Goal: Register for event/course

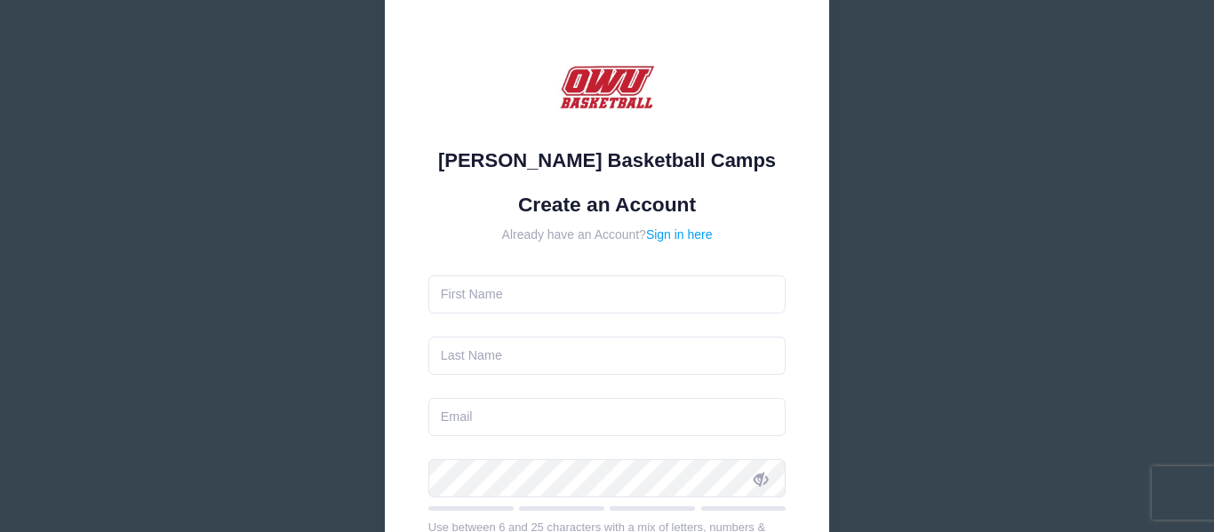
scroll to position [58, 0]
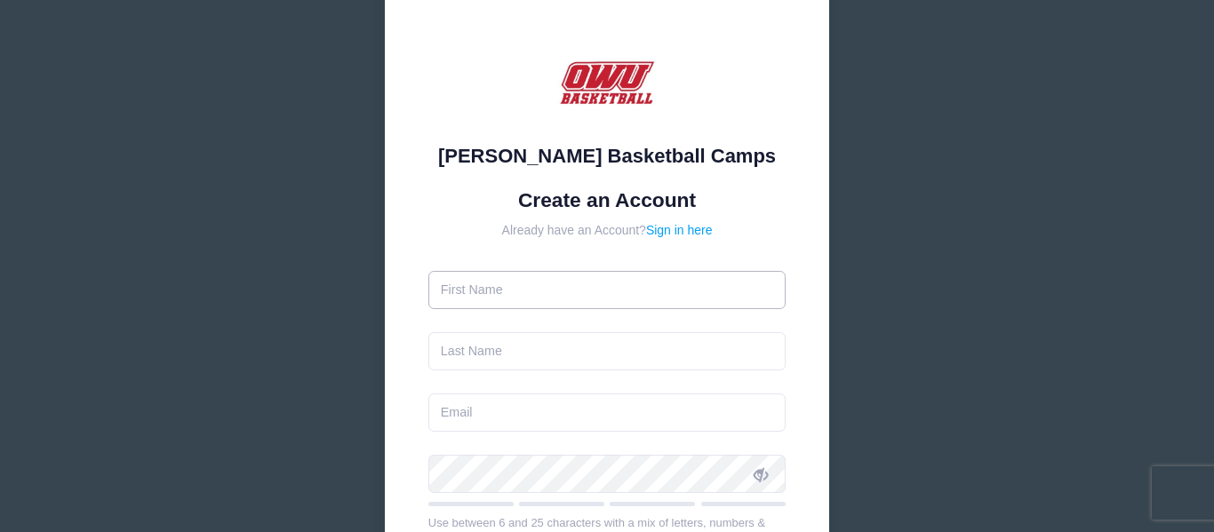
click at [499, 300] on input "text" at bounding box center [607, 290] width 358 height 38
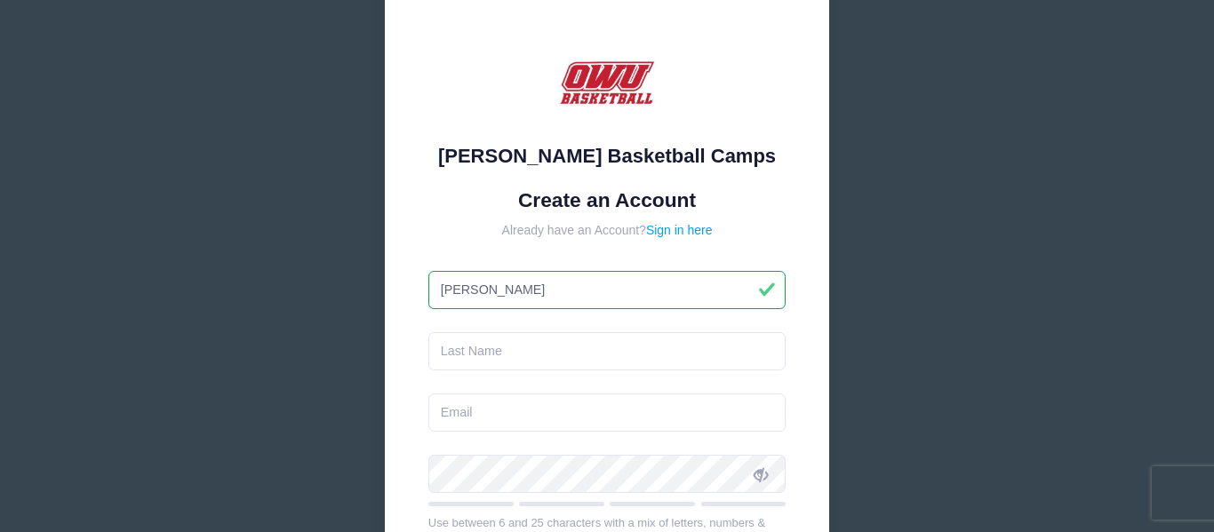
type input "[PERSON_NAME]"
click at [472, 359] on input "text" at bounding box center [607, 351] width 358 height 38
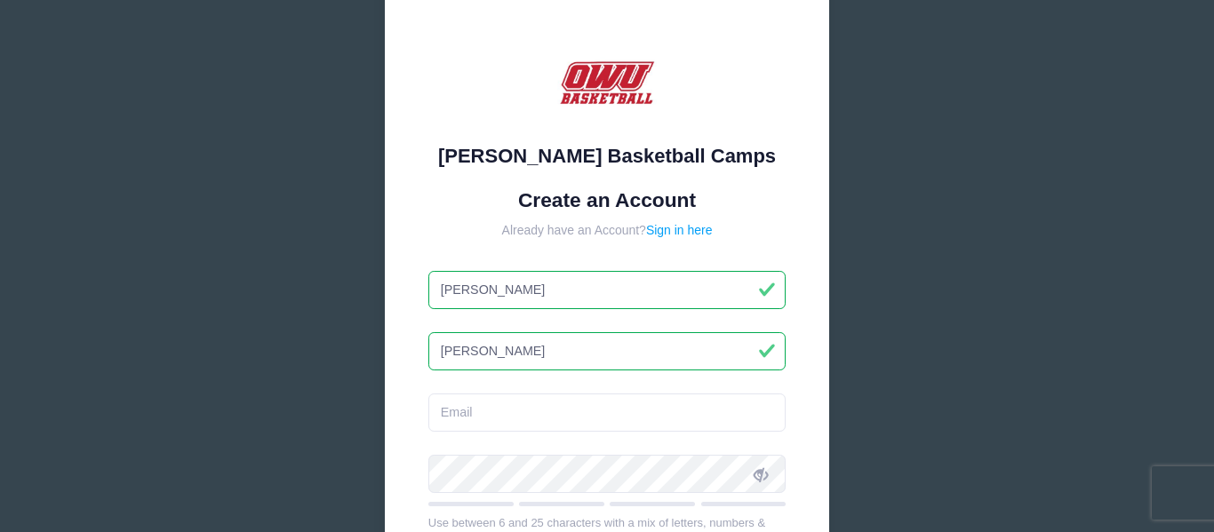
type input "[PERSON_NAME]"
click at [477, 409] on input "email" at bounding box center [607, 413] width 358 height 38
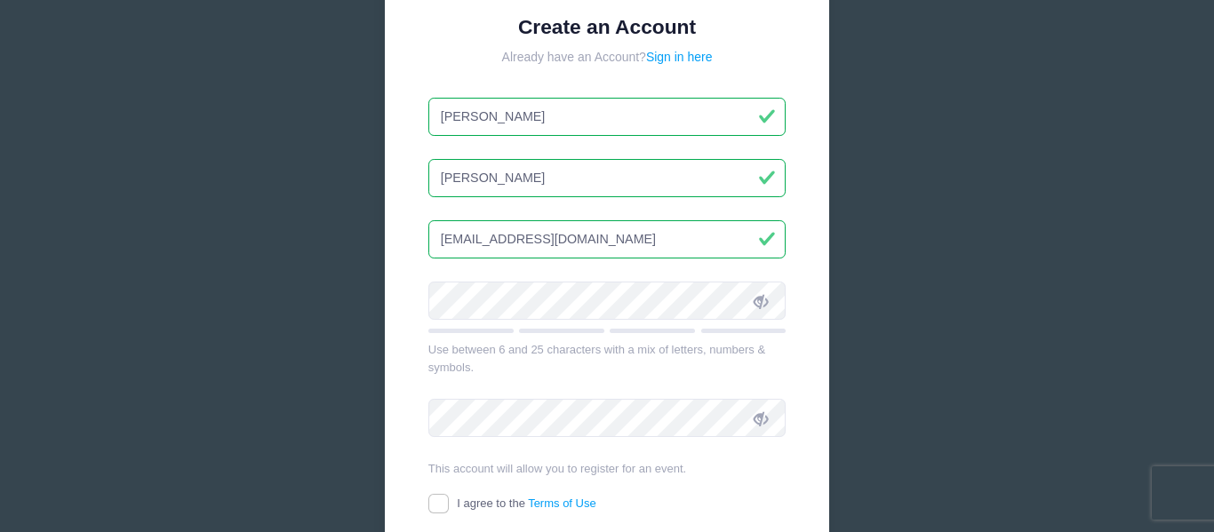
scroll to position [244, 0]
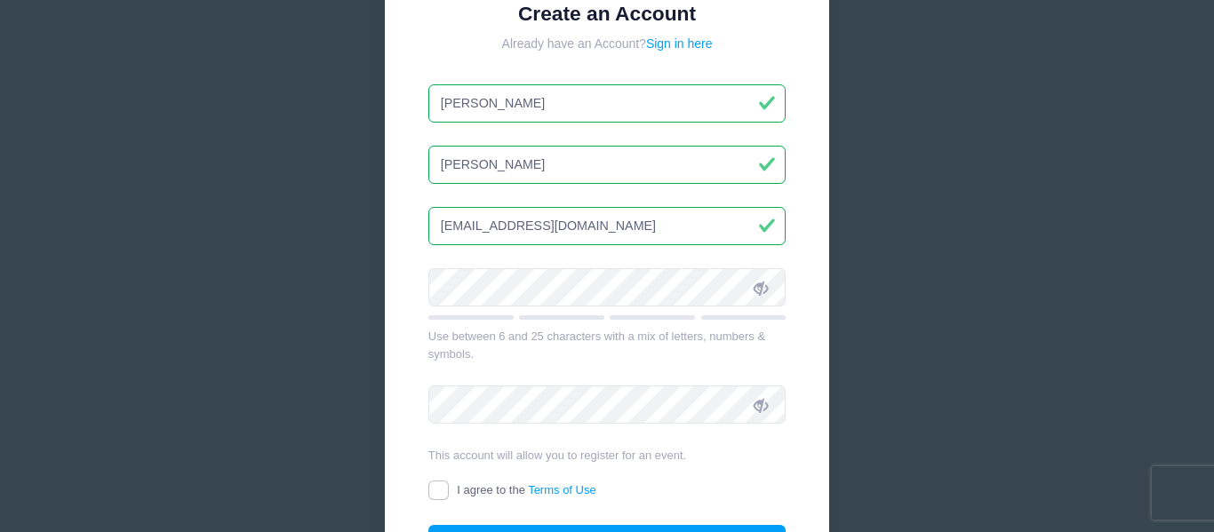
type input "[EMAIL_ADDRESS][DOMAIN_NAME]"
click at [766, 290] on icon at bounding box center [760, 288] width 14 height 14
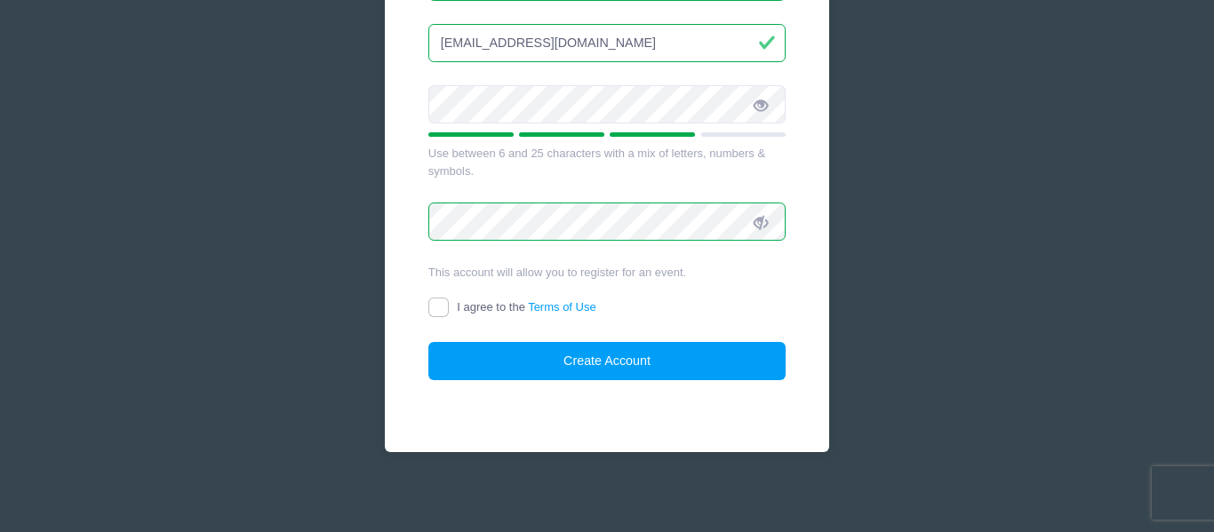
scroll to position [428, 0]
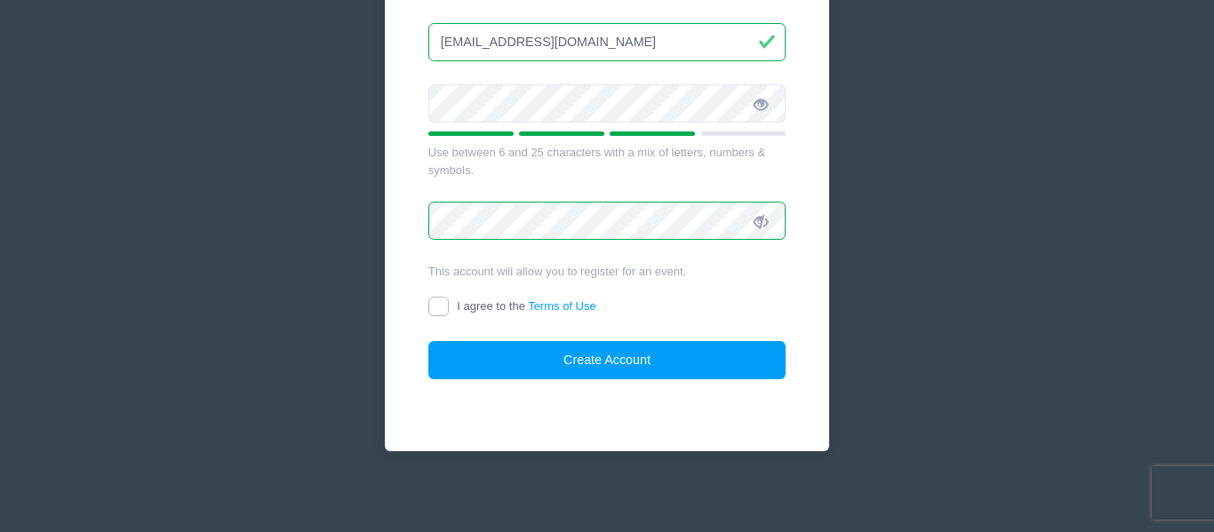
click at [439, 308] on input "I agree to the Terms of Use" at bounding box center [438, 307] width 20 height 20
checkbox input "true"
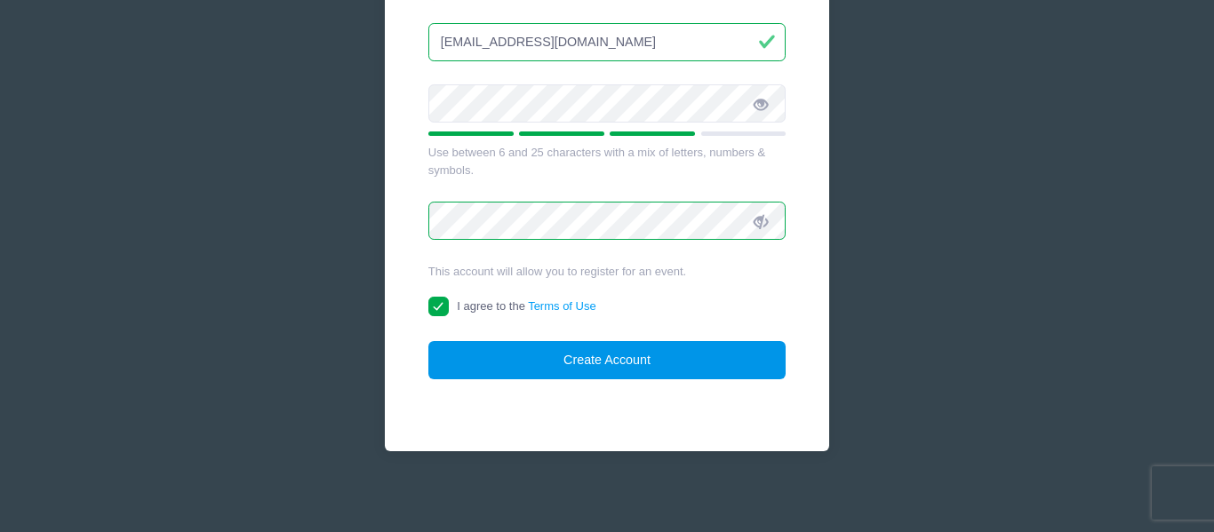
click at [571, 371] on button "Create Account" at bounding box center [607, 360] width 358 height 38
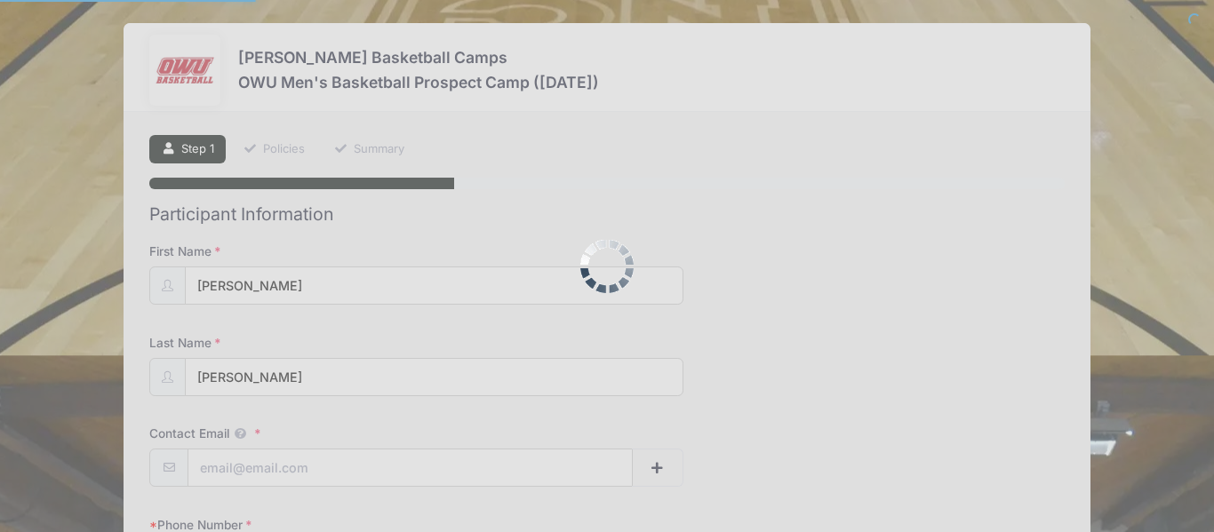
select select
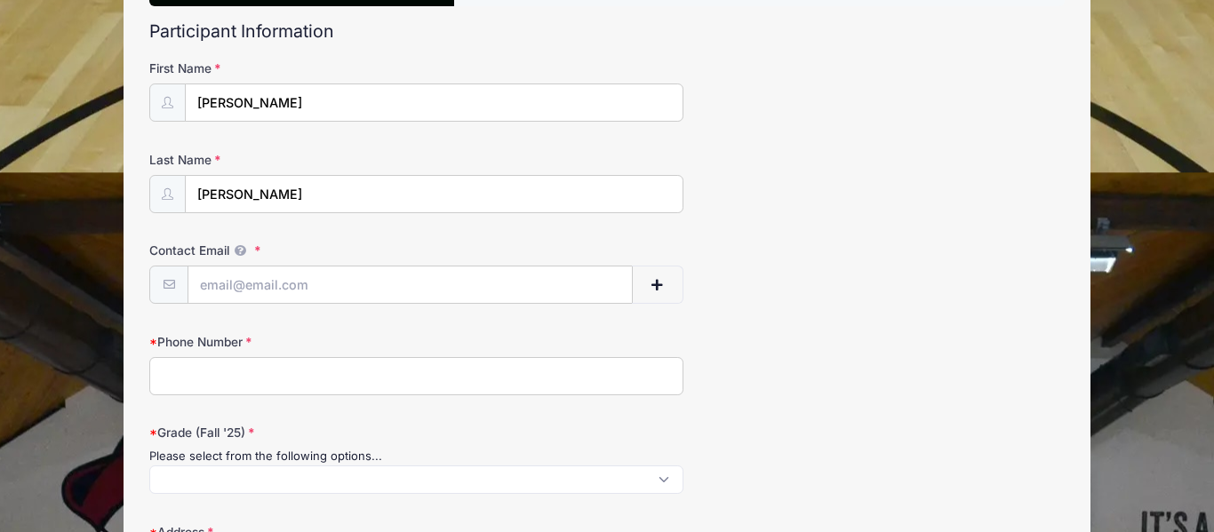
scroll to position [187, 0]
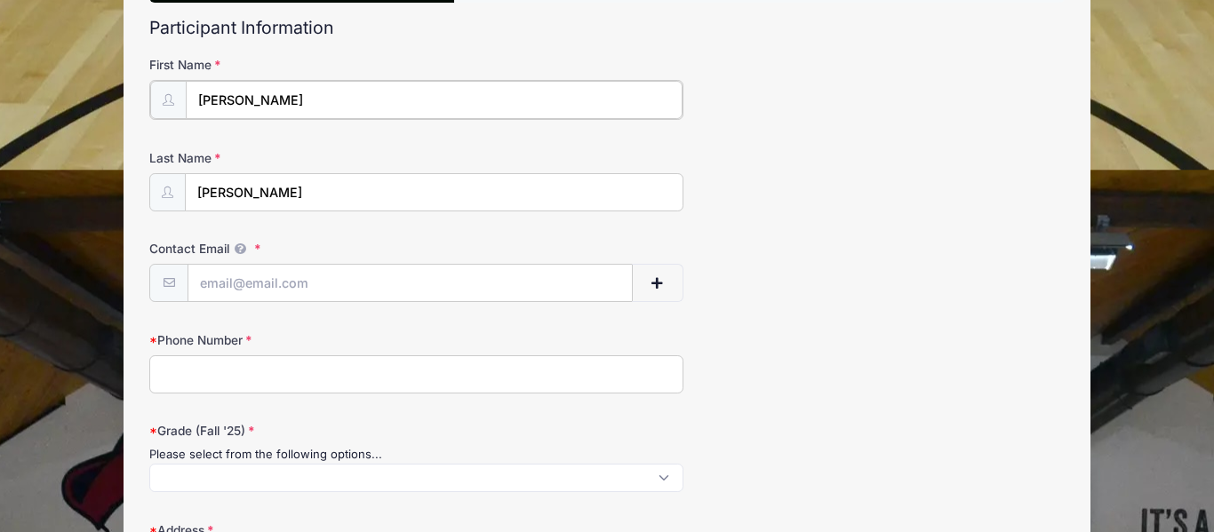
click at [293, 98] on input "[PERSON_NAME]" at bounding box center [434, 100] width 497 height 38
type input "[PERSON_NAME]"
click at [225, 287] on input "Contact Email" at bounding box center [409, 282] width 443 height 38
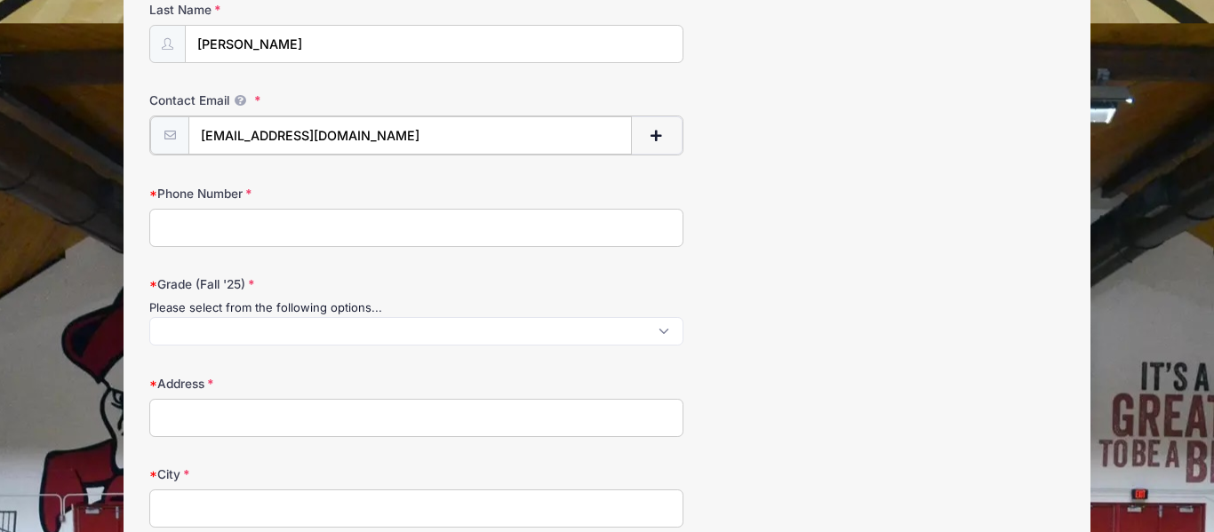
scroll to position [335, 0]
type input "[EMAIL_ADDRESS][DOMAIN_NAME]"
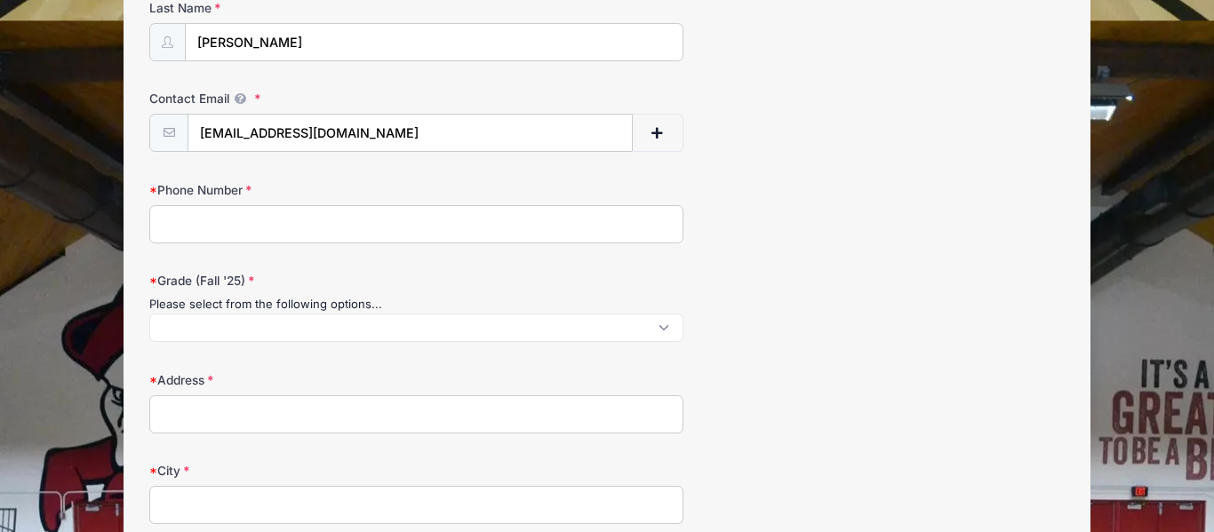
click at [193, 220] on input "Phone Number" at bounding box center [416, 224] width 534 height 38
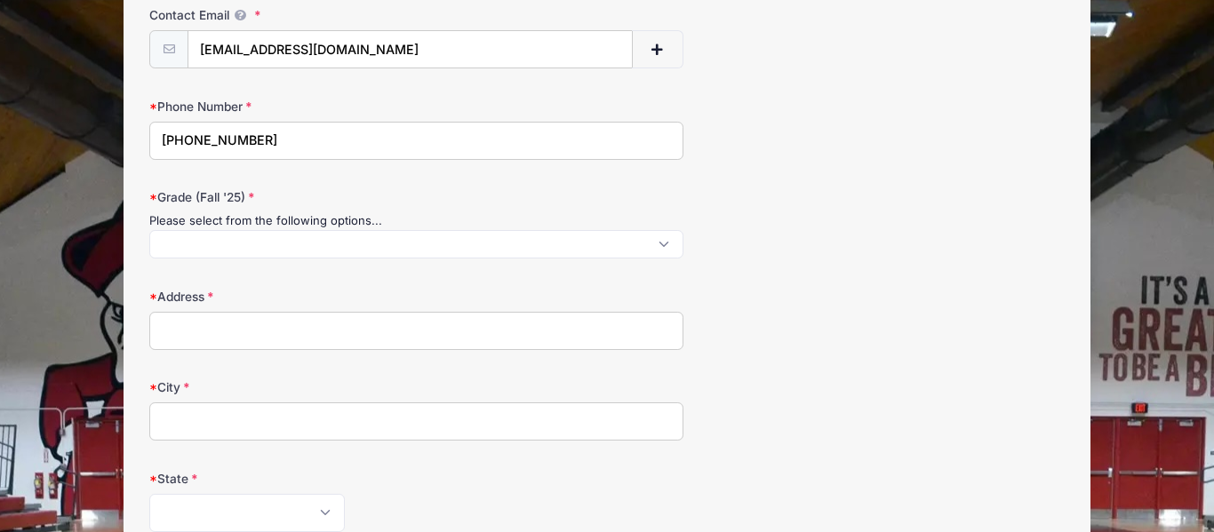
scroll to position [424, 0]
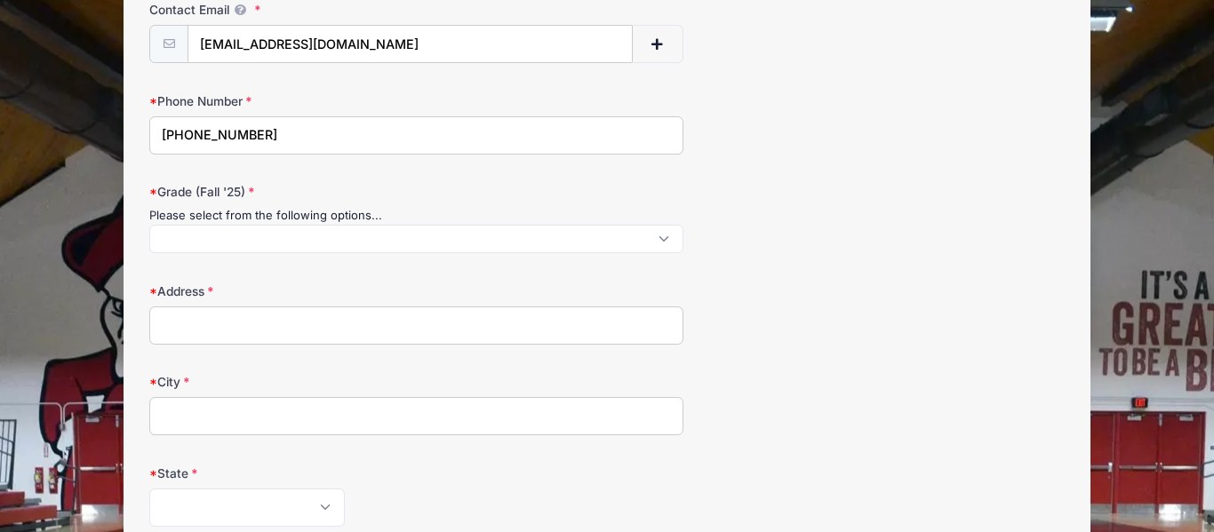
type input "[PHONE_NUMBER]"
click at [178, 242] on span at bounding box center [416, 239] width 534 height 28
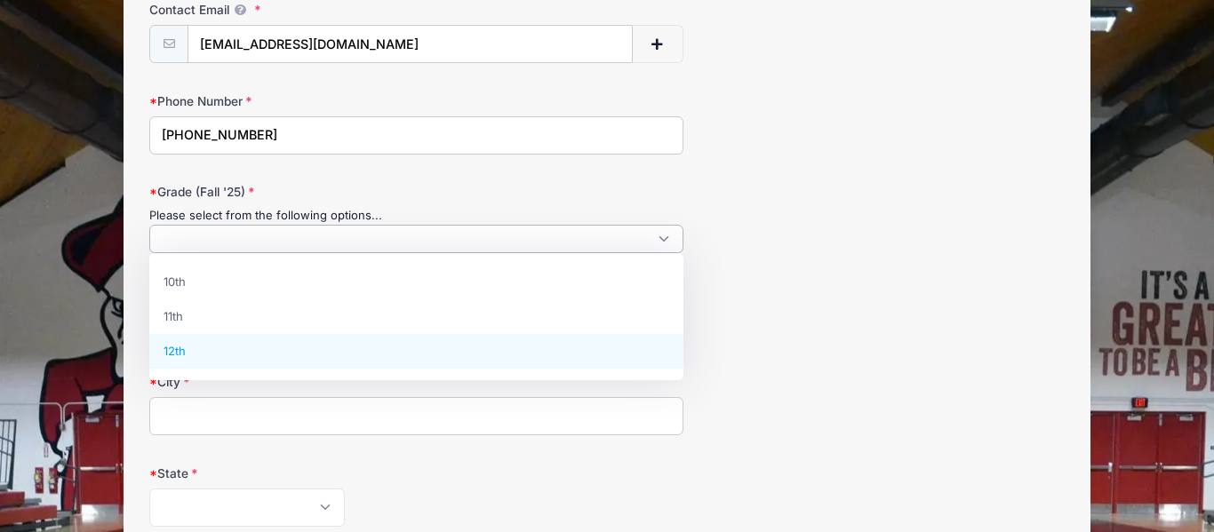
select select "12th"
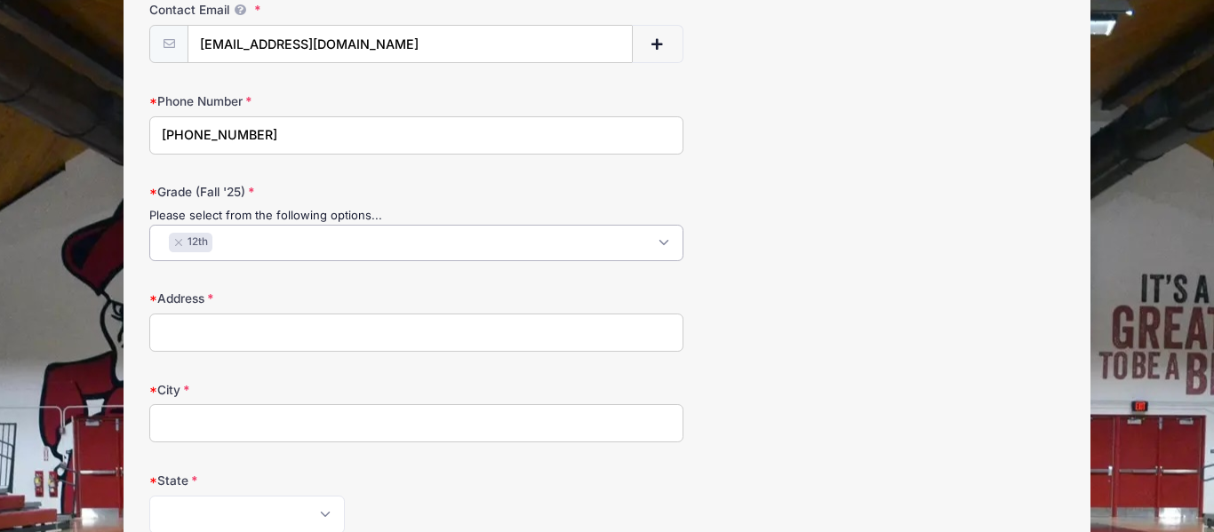
scroll to position [32, 0]
click at [179, 345] on input "Address" at bounding box center [416, 333] width 534 height 38
type input "[STREET_ADDRESS]"
type input "[GEOGRAPHIC_DATA]"
select select "KY"
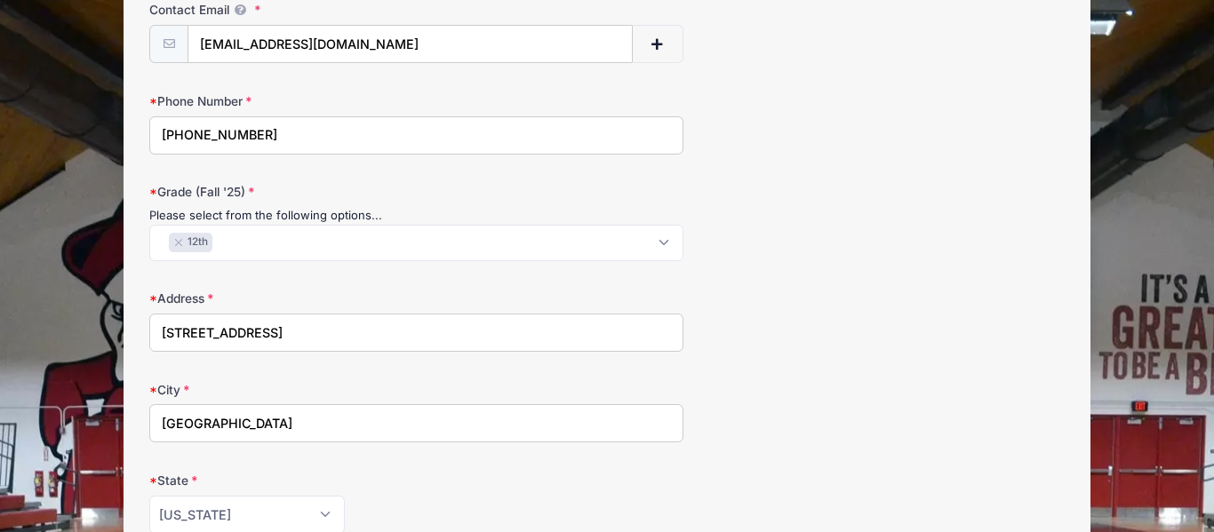
type input "41017"
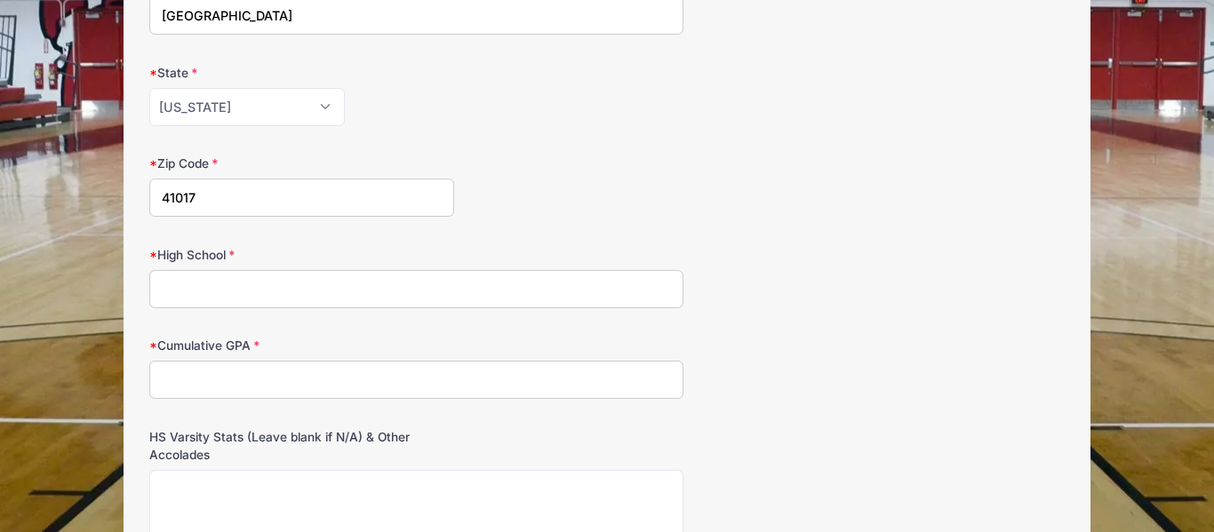
scroll to position [836, 0]
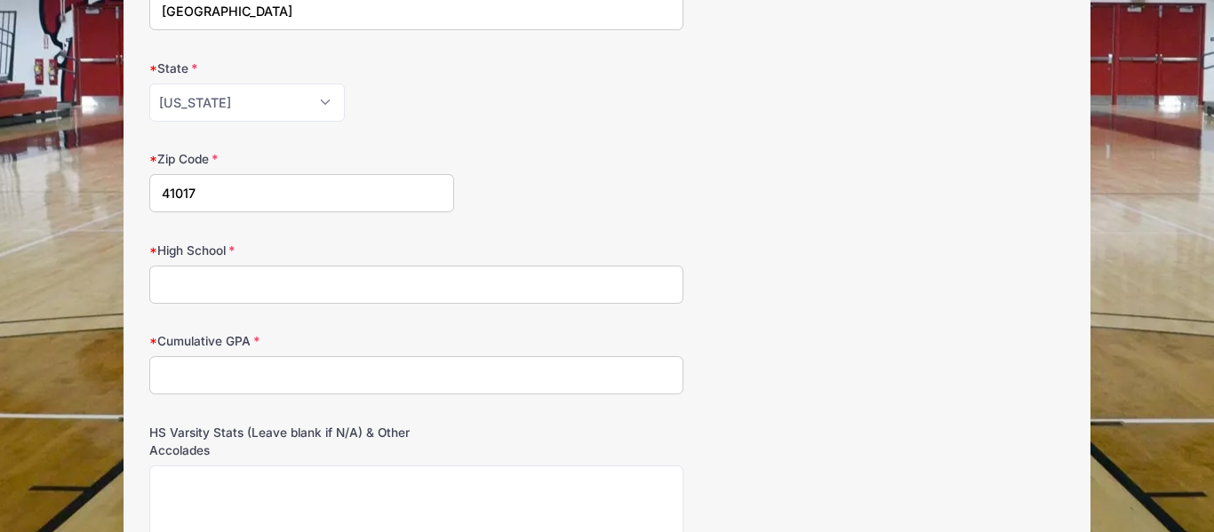
click at [190, 289] on input "High School" at bounding box center [416, 285] width 534 height 38
type input "[GEOGRAPHIC_DATA][PERSON_NAME]"
click at [184, 370] on input "Cumulative GPA" at bounding box center [416, 375] width 534 height 38
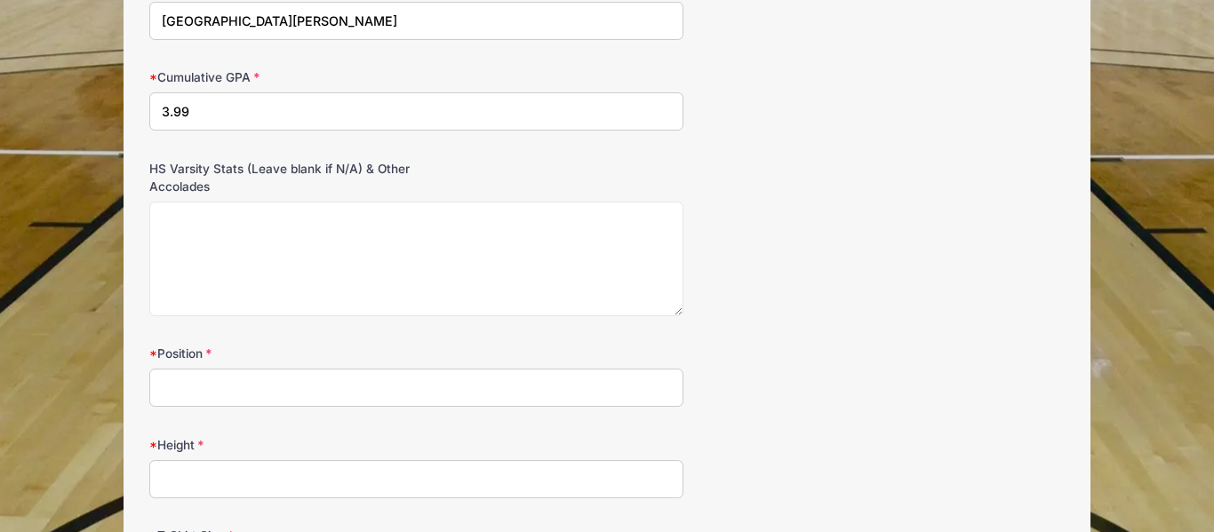
scroll to position [1104, 0]
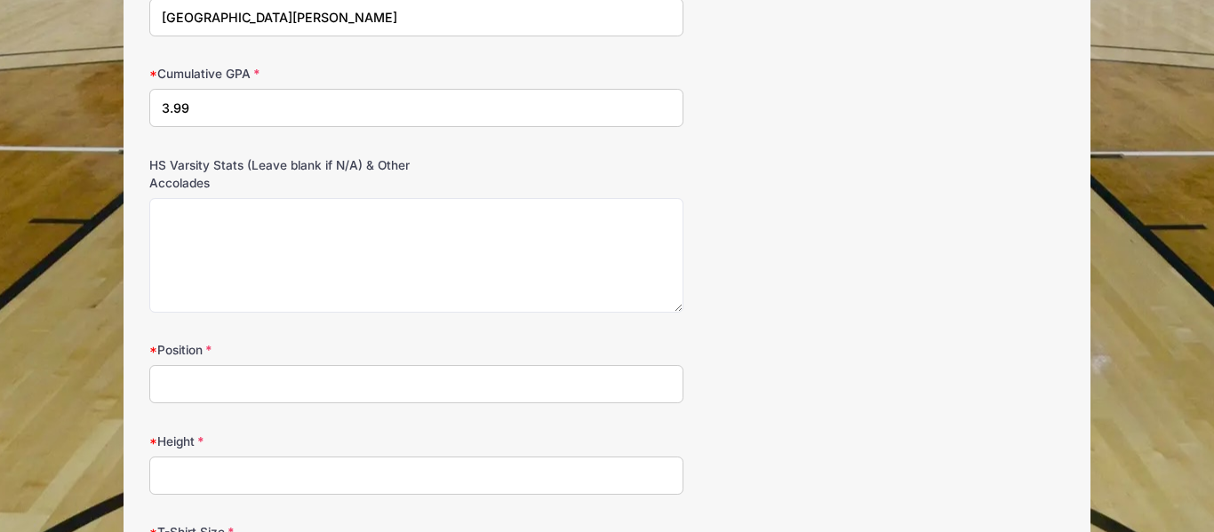
type input "3.99"
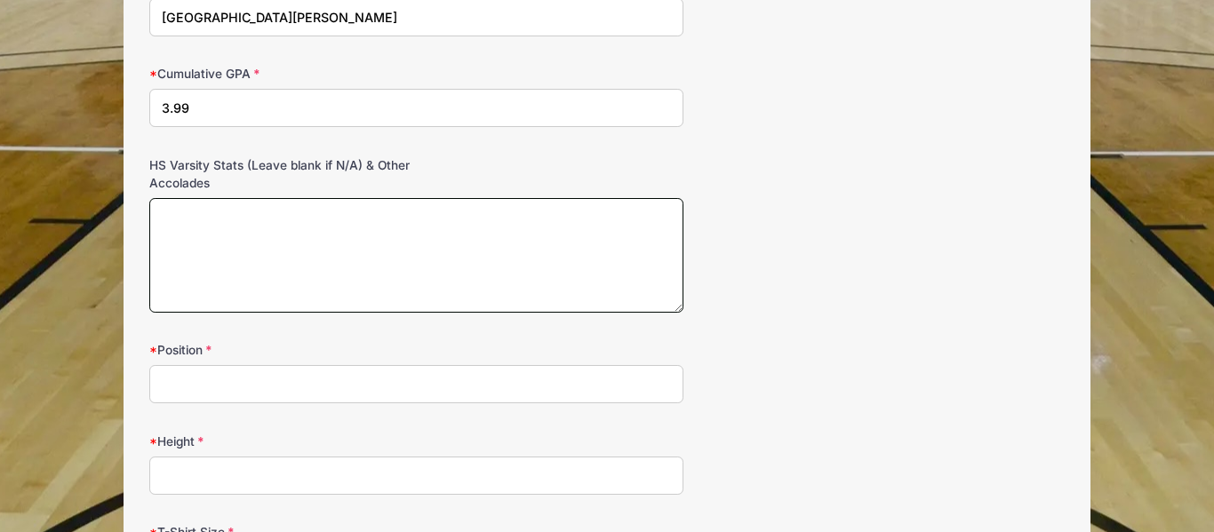
click at [178, 221] on textarea "HS Varsity Stats (Leave blank if N/A) & Other Accolades" at bounding box center [416, 255] width 534 height 115
click at [331, 235] on textarea "10.1 PPG 7.3 Rebounds Per game" at bounding box center [416, 255] width 534 height 115
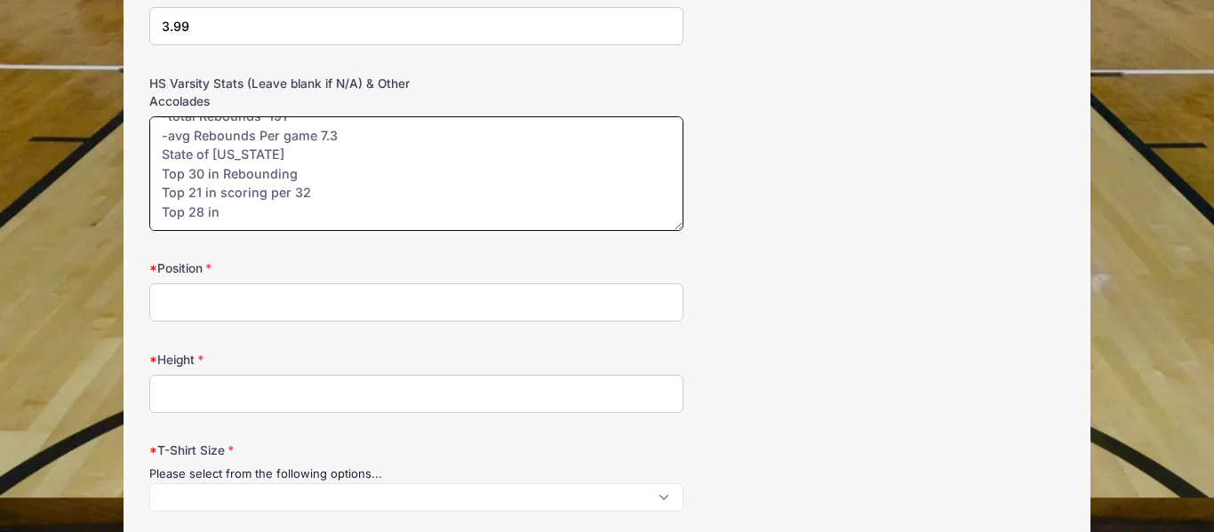
scroll to position [133, 0]
type textarea "10.1 PPG 7.3 Rebounds Per game 6 Double Doubles Team Leader in -Total Points 26…"
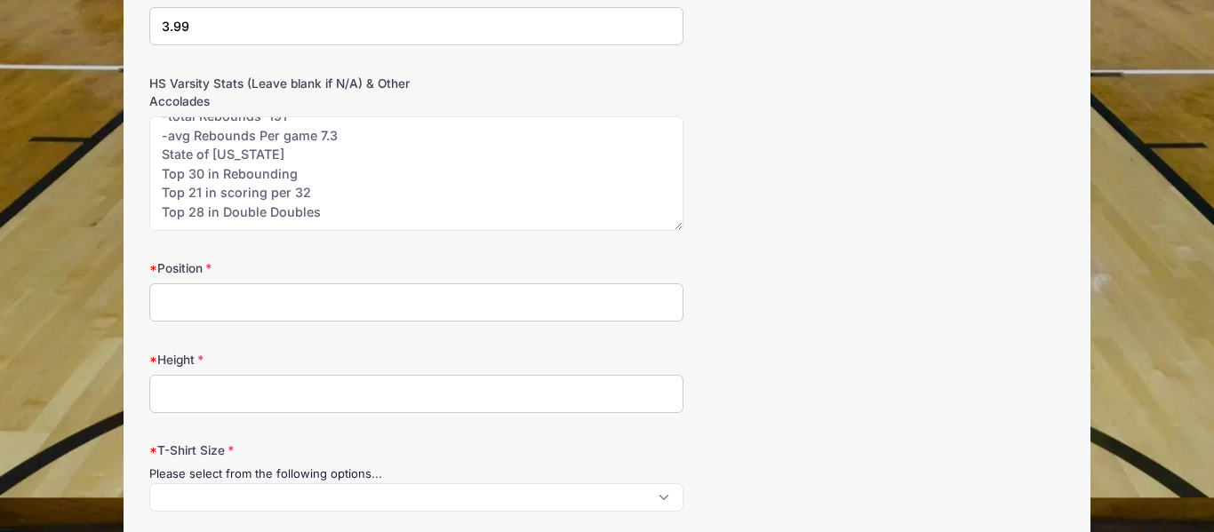
click at [215, 291] on input "Position" at bounding box center [416, 302] width 534 height 38
type input "Small Guard, Power Forward, Shooting Guard"
click at [176, 387] on input "Height" at bounding box center [416, 394] width 534 height 38
type input "6'3""
click at [184, 482] on div "Please select from the following options..." at bounding box center [416, 475] width 534 height 18
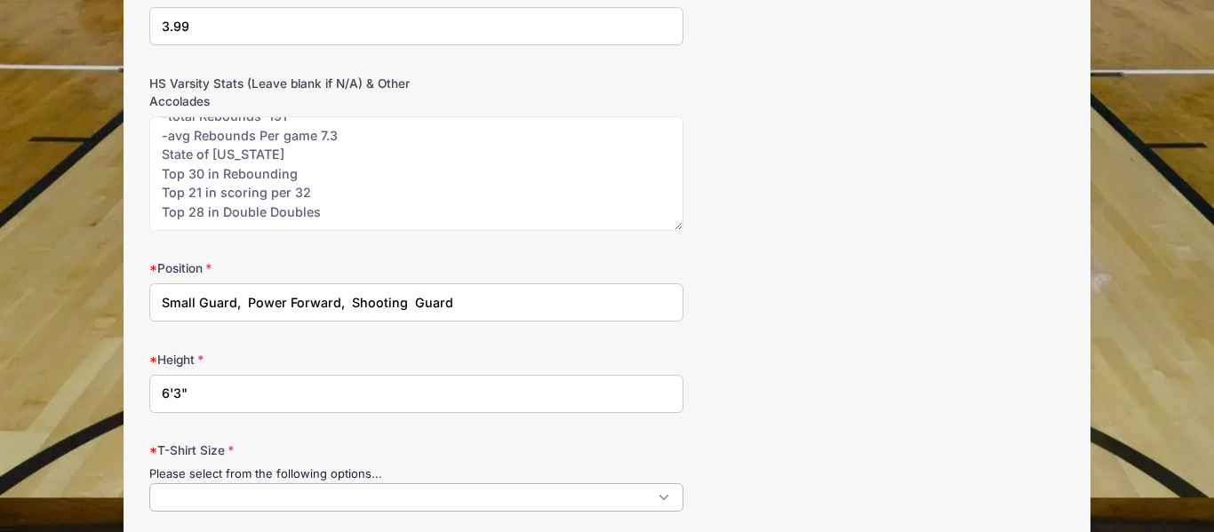
scroll to position [2, 0]
click at [171, 503] on span at bounding box center [416, 497] width 534 height 28
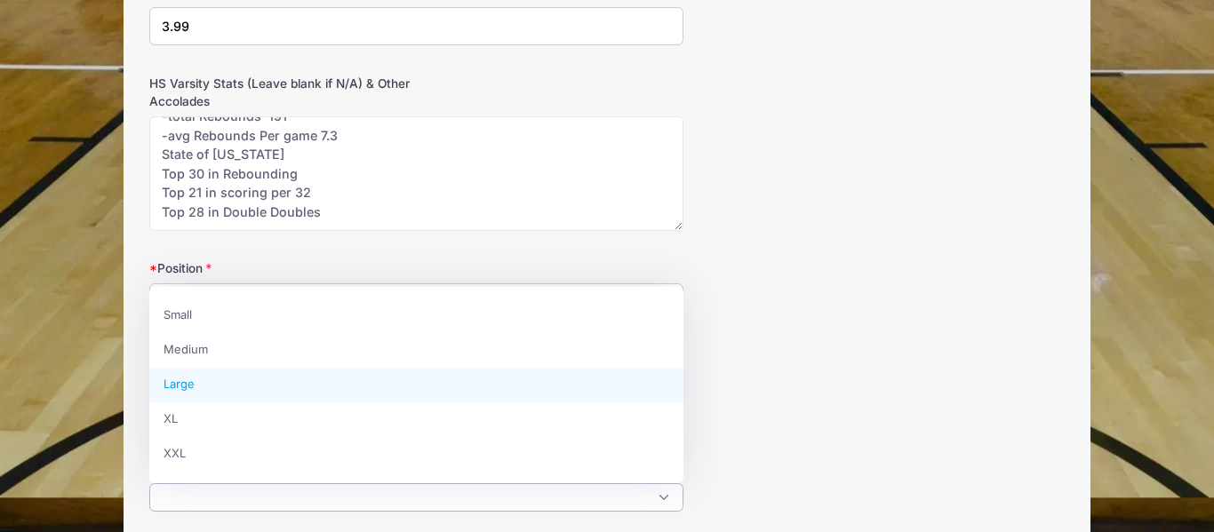
select select "Large"
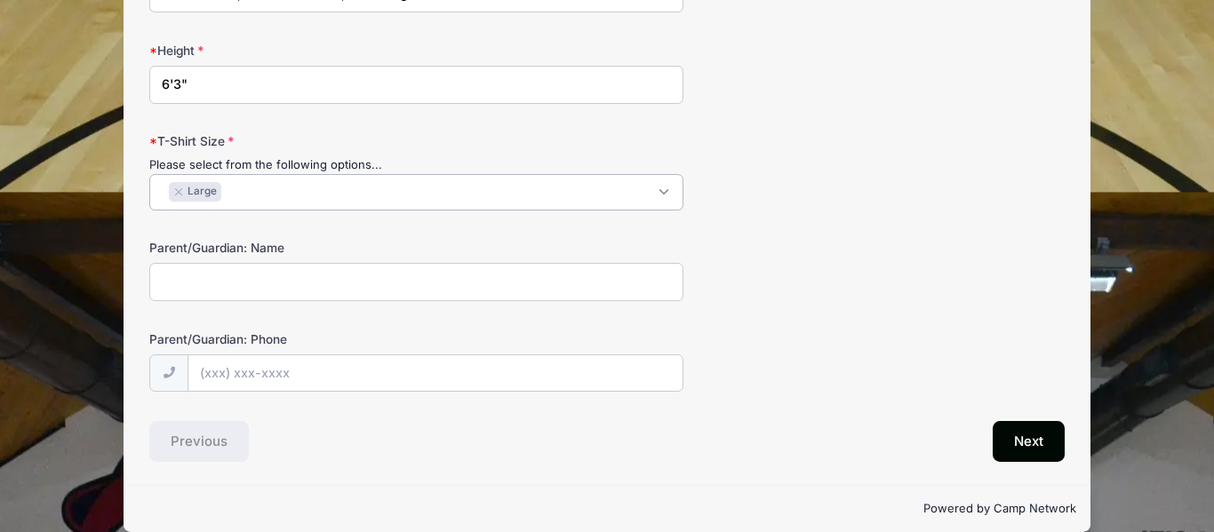
scroll to position [1495, 0]
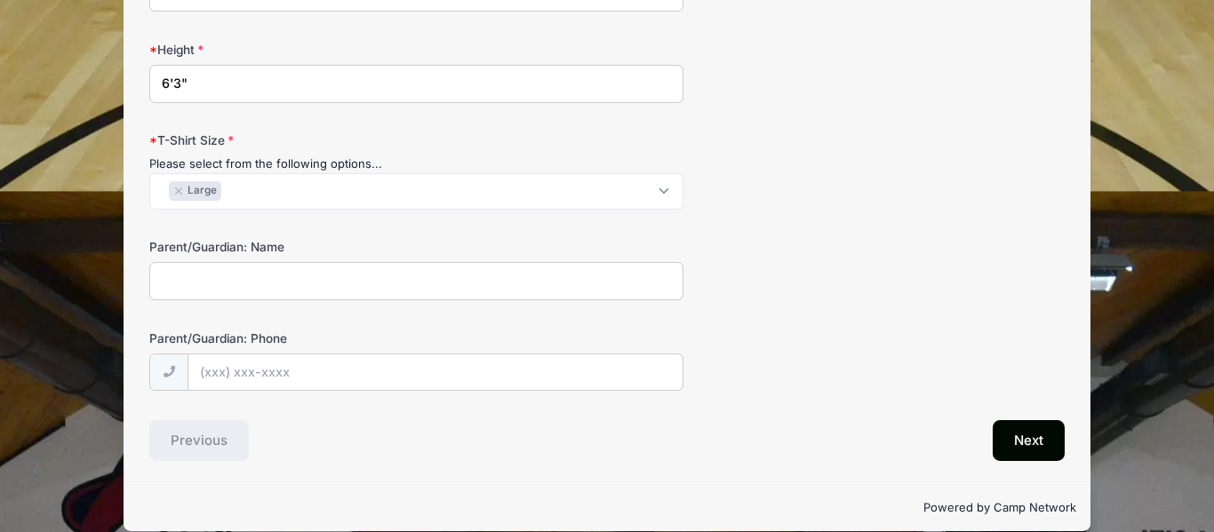
click at [193, 284] on input "Parent/Guardian: Name" at bounding box center [416, 281] width 534 height 38
type input "[PERSON_NAME]"
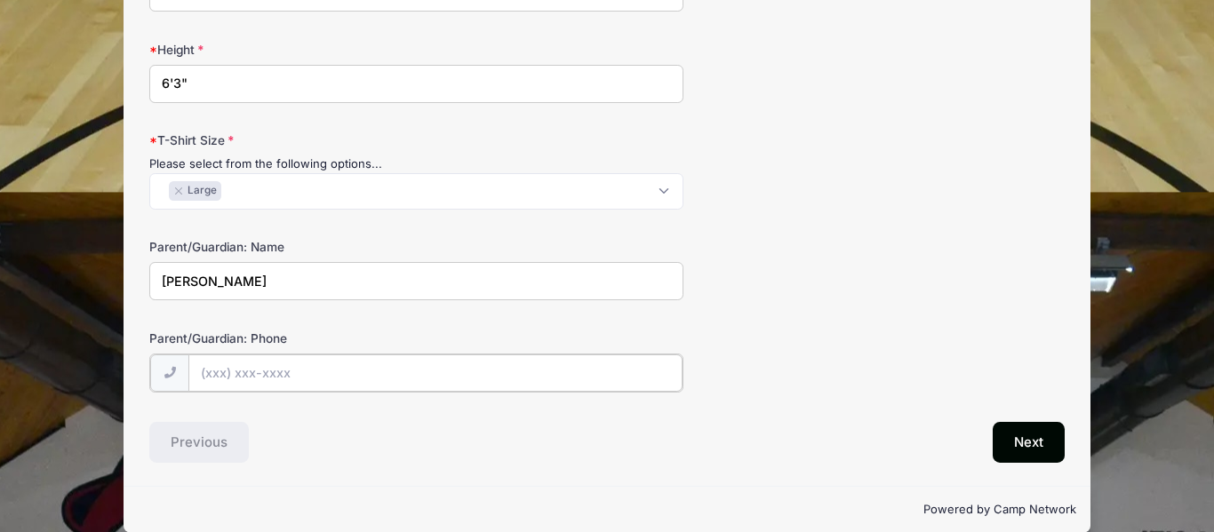
type input "[PHONE_NUMBER]"
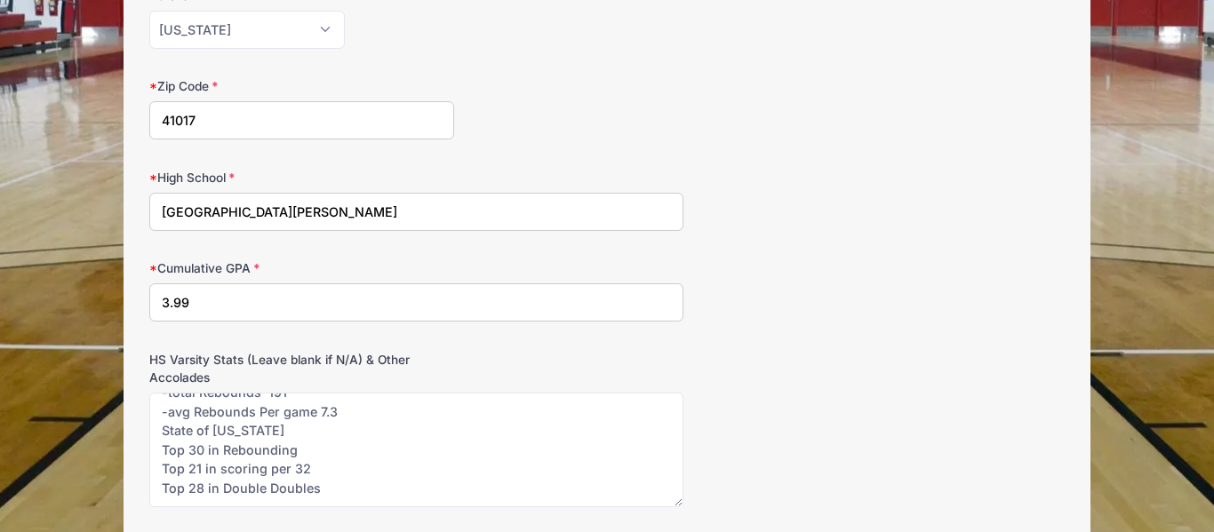
scroll to position [905, 0]
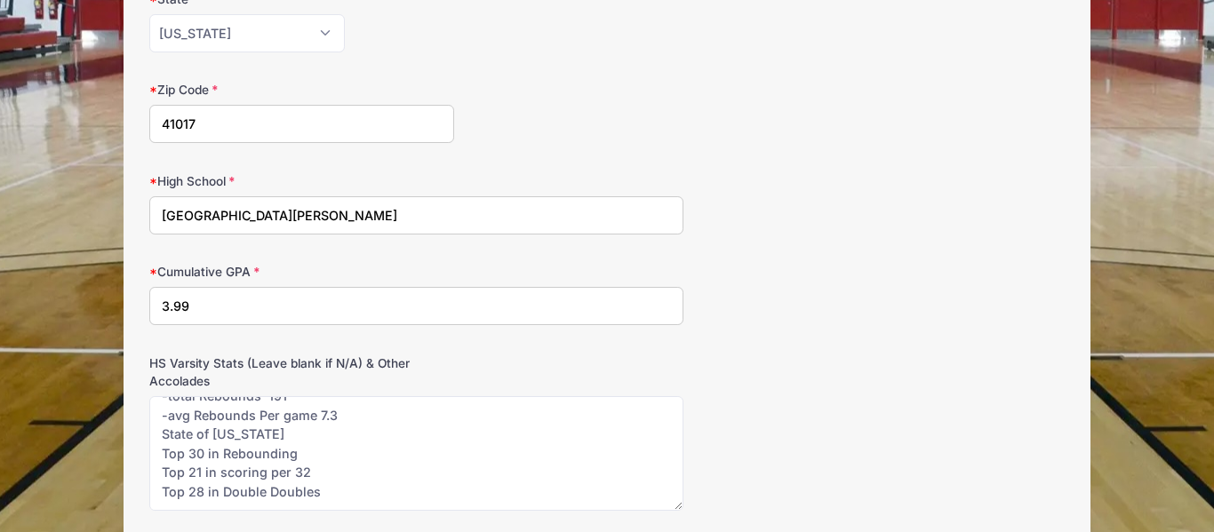
click at [199, 301] on input "3.99" at bounding box center [416, 306] width 534 height 38
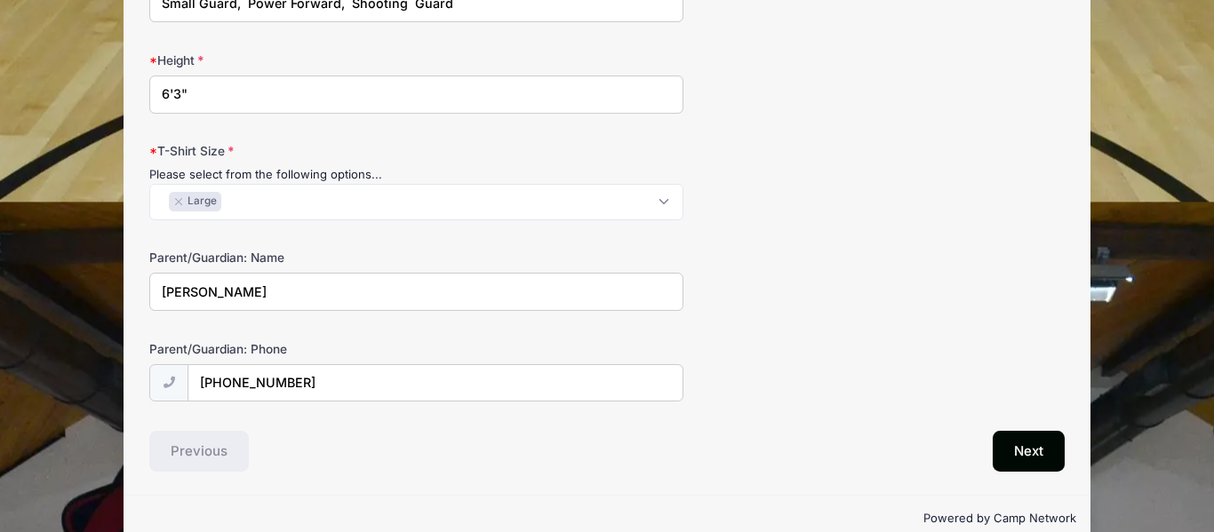
scroll to position [1518, 0]
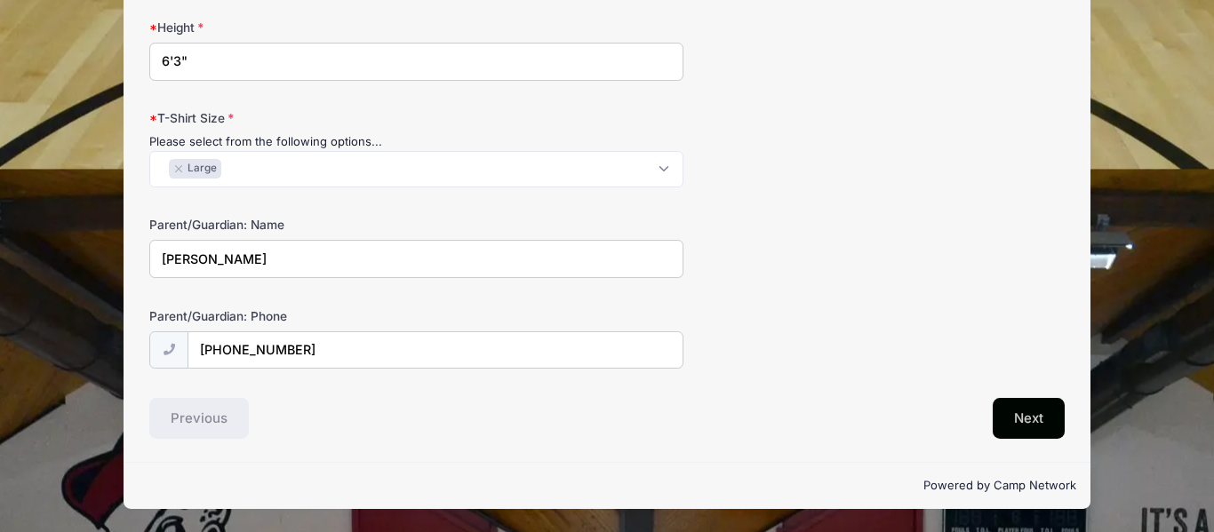
type input "3.99/4.0"
click at [1026, 418] on button "Next" at bounding box center [1028, 418] width 72 height 41
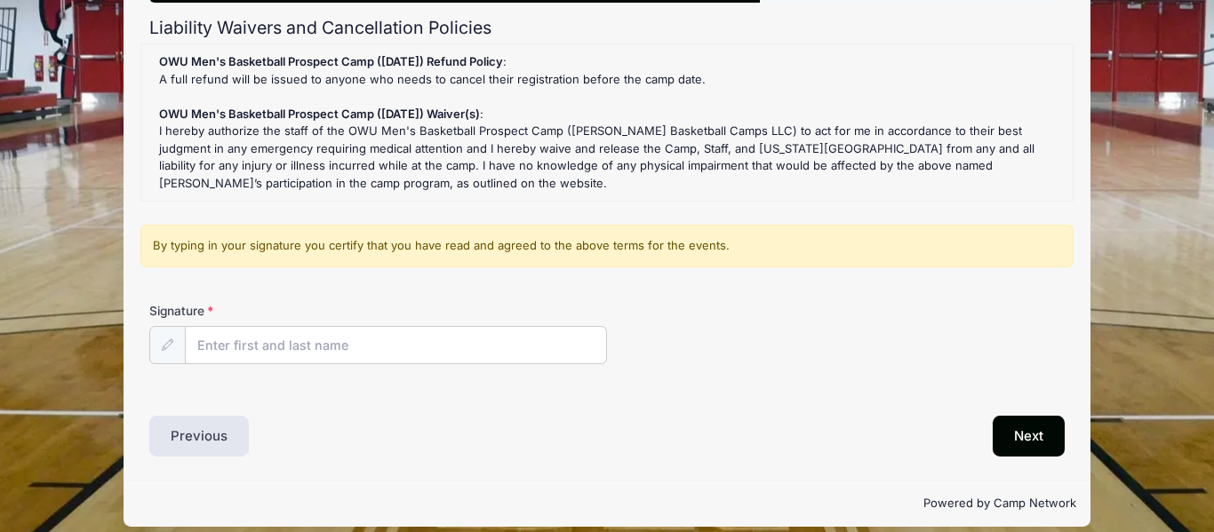
scroll to position [204, 0]
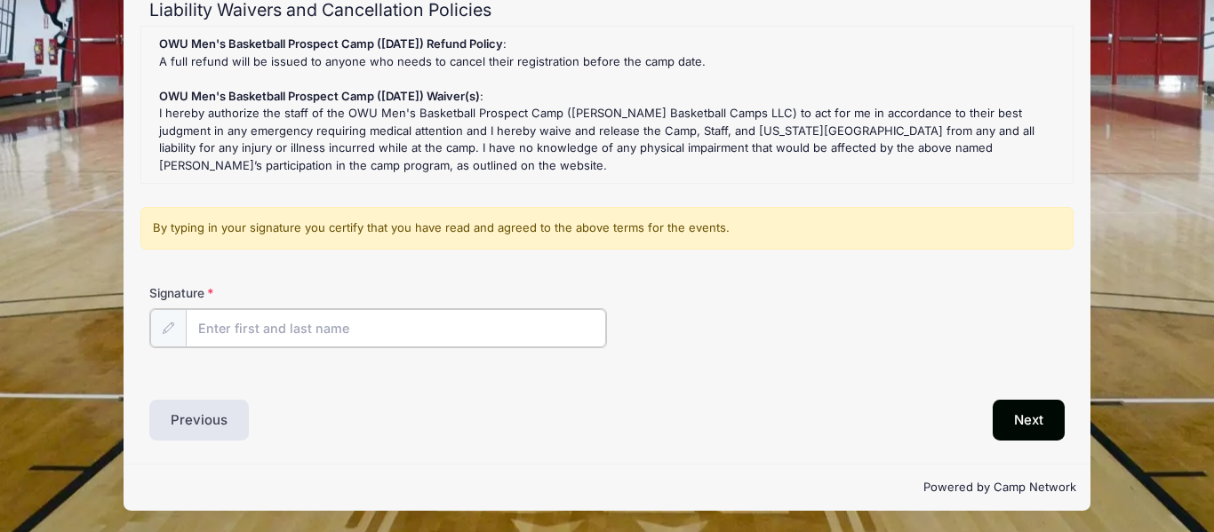
click at [218, 337] on input "Signature" at bounding box center [396, 328] width 420 height 38
type input "[PERSON_NAME]"
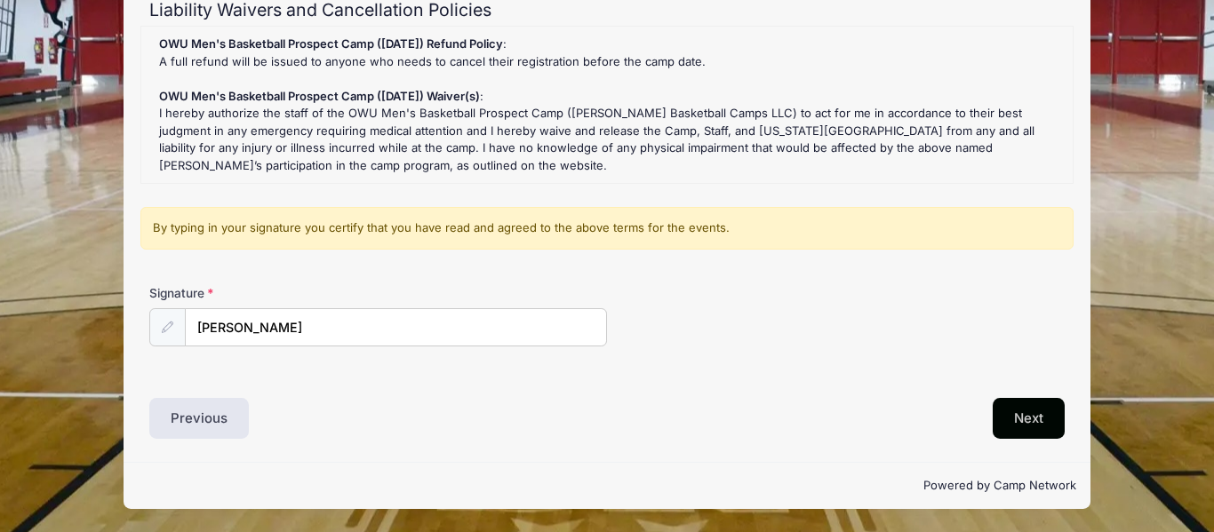
click at [1030, 426] on button "Next" at bounding box center [1028, 418] width 72 height 41
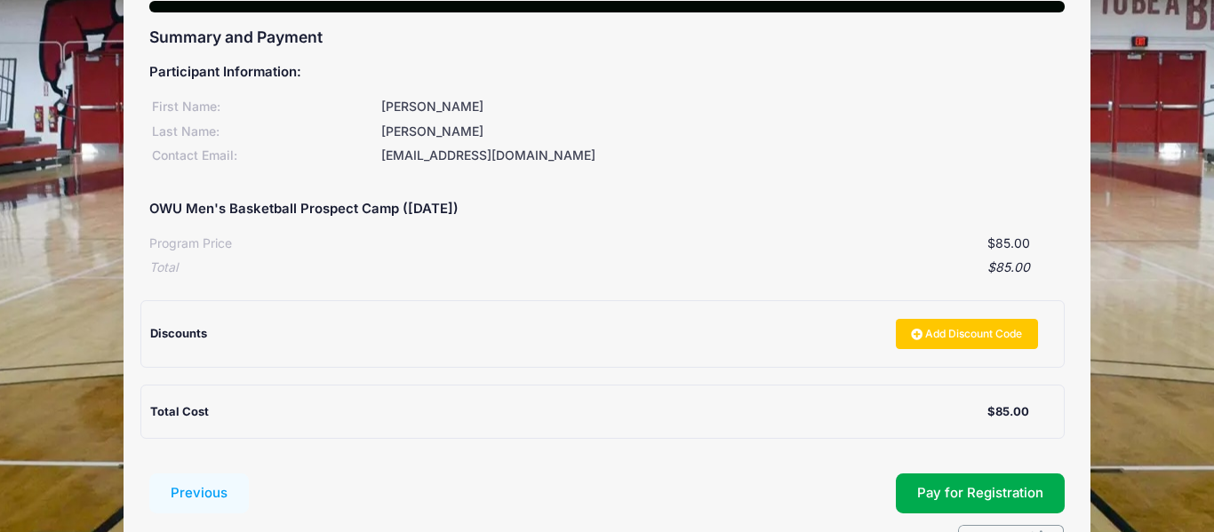
scroll to position [188, 0]
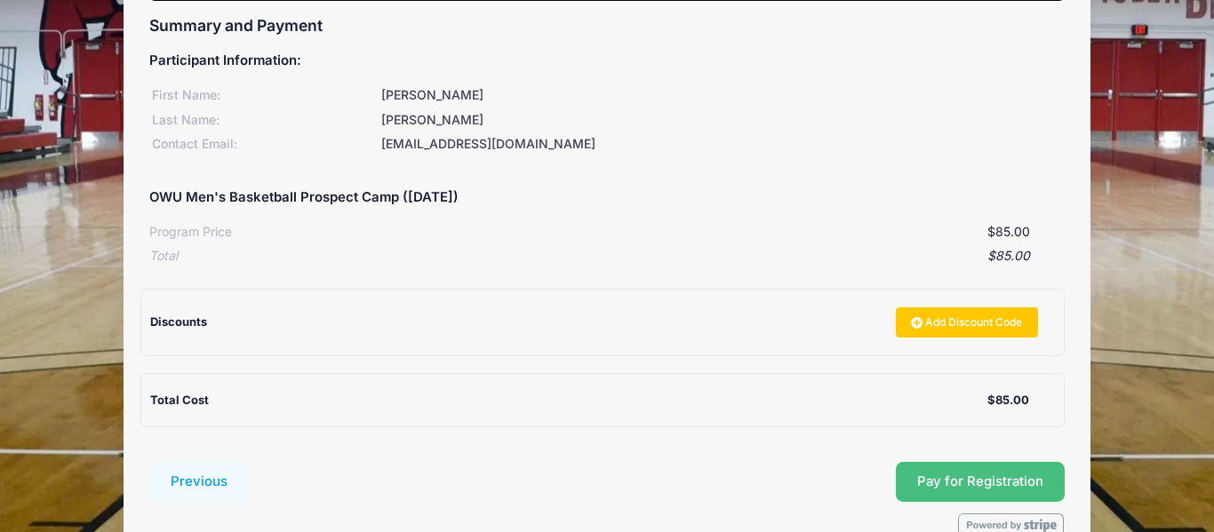
click at [1000, 484] on span "Pay for Registration" at bounding box center [980, 482] width 126 height 16
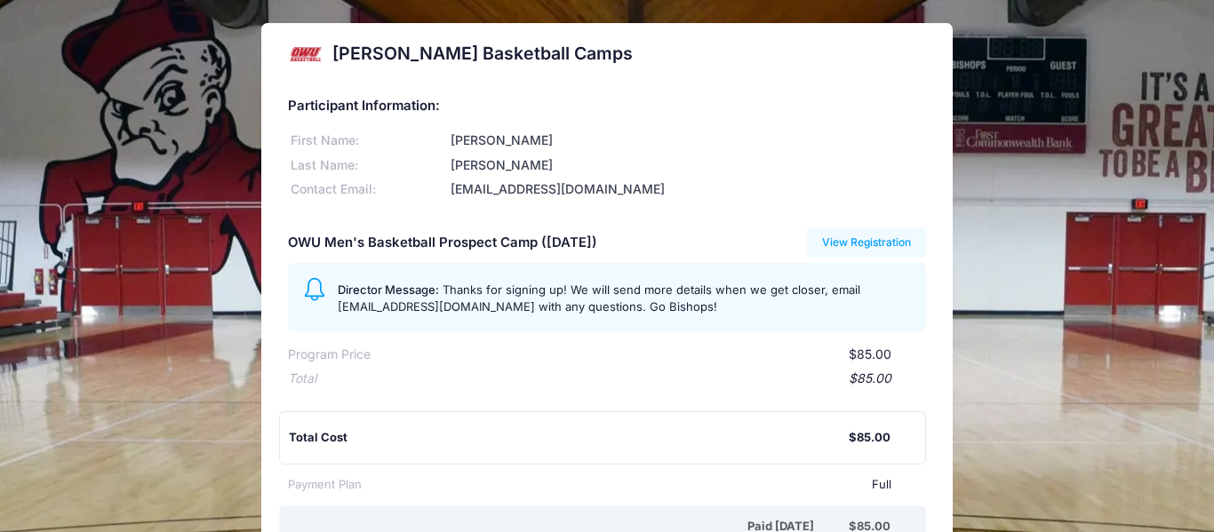
click at [1037, 178] on div "David Vogel Basketball Camps Participant Information: First Name: Michael J Las…" at bounding box center [607, 395] width 1214 height 744
